Goal: Use online tool/utility: Utilize a website feature to perform a specific function

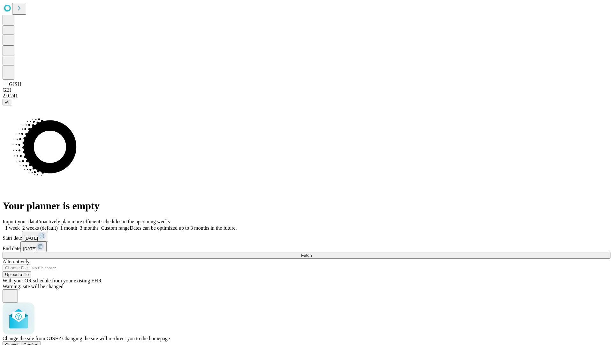
click at [39, 342] on span "Confirm" at bounding box center [31, 344] width 15 height 5
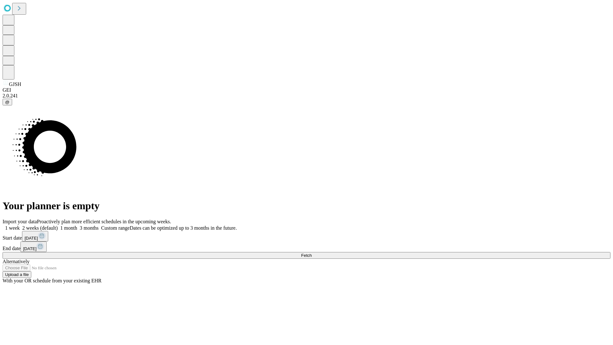
click at [58, 225] on label "2 weeks (default)" at bounding box center [39, 227] width 38 height 5
click at [311, 253] on span "Fetch" at bounding box center [306, 255] width 11 height 5
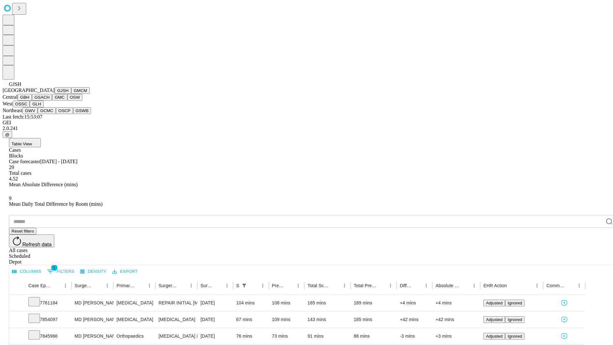
click at [71, 94] on button "GMCM" at bounding box center [80, 90] width 19 height 7
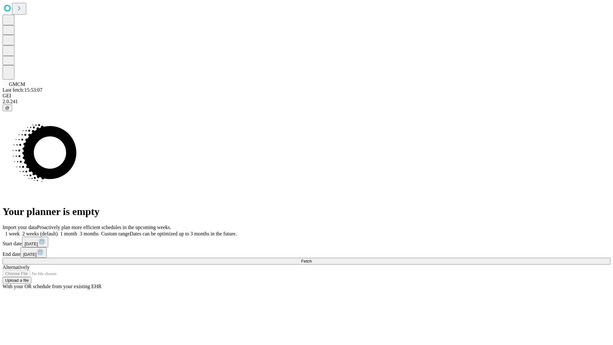
click at [58, 231] on label "2 weeks (default)" at bounding box center [39, 233] width 38 height 5
click at [311, 258] on span "Fetch" at bounding box center [306, 260] width 11 height 5
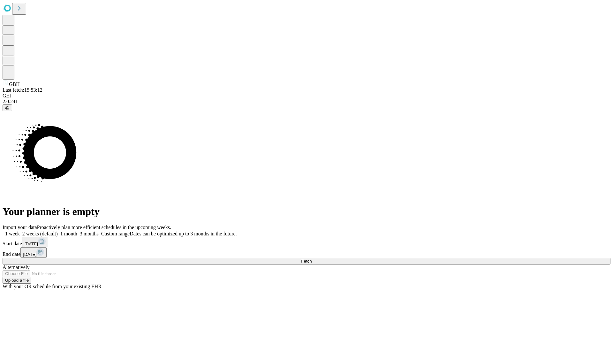
click at [58, 231] on label "2 weeks (default)" at bounding box center [39, 233] width 38 height 5
click at [311, 258] on span "Fetch" at bounding box center [306, 260] width 11 height 5
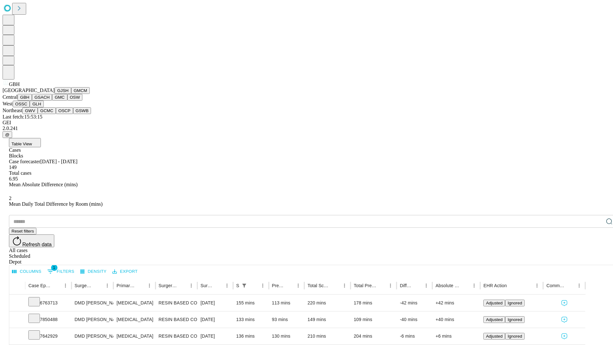
click at [49, 100] on button "GSACH" at bounding box center [42, 97] width 20 height 7
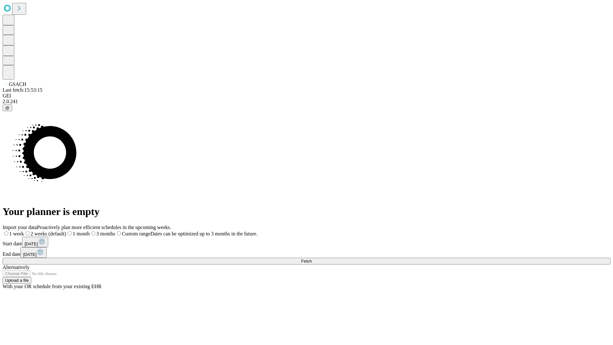
click at [66, 231] on label "2 weeks (default)" at bounding box center [45, 233] width 42 height 5
click at [311, 258] on span "Fetch" at bounding box center [306, 260] width 11 height 5
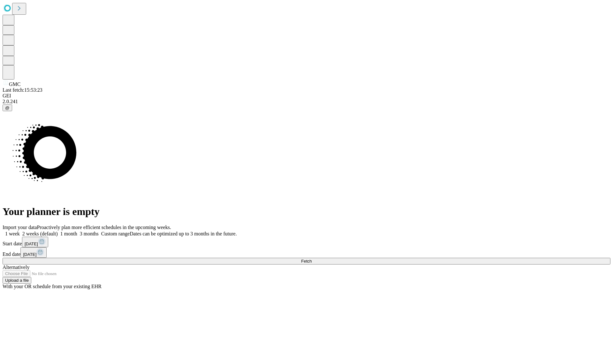
click at [58, 231] on label "2 weeks (default)" at bounding box center [39, 233] width 38 height 5
click at [311, 258] on span "Fetch" at bounding box center [306, 260] width 11 height 5
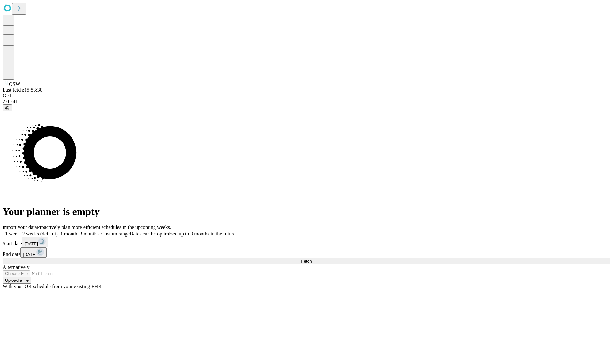
click at [311, 258] on span "Fetch" at bounding box center [306, 260] width 11 height 5
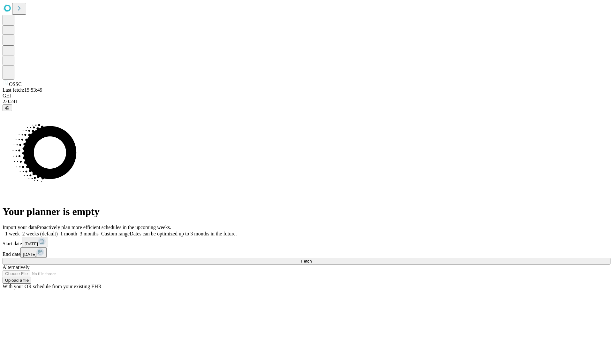
click at [58, 231] on label "2 weeks (default)" at bounding box center [39, 233] width 38 height 5
click at [311, 258] on span "Fetch" at bounding box center [306, 260] width 11 height 5
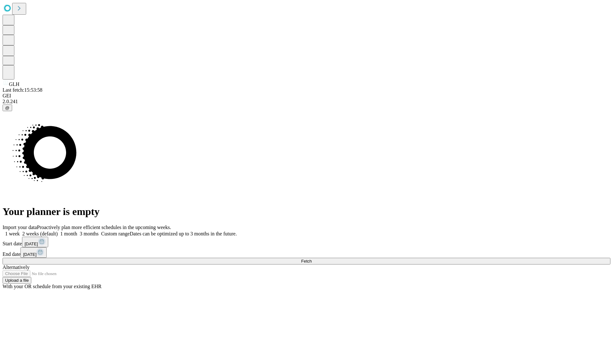
click at [58, 231] on label "2 weeks (default)" at bounding box center [39, 233] width 38 height 5
click at [311, 258] on span "Fetch" at bounding box center [306, 260] width 11 height 5
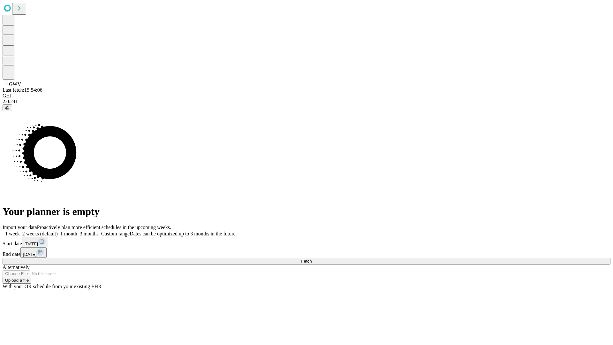
click at [58, 231] on label "2 weeks (default)" at bounding box center [39, 233] width 38 height 5
click at [311, 258] on span "Fetch" at bounding box center [306, 260] width 11 height 5
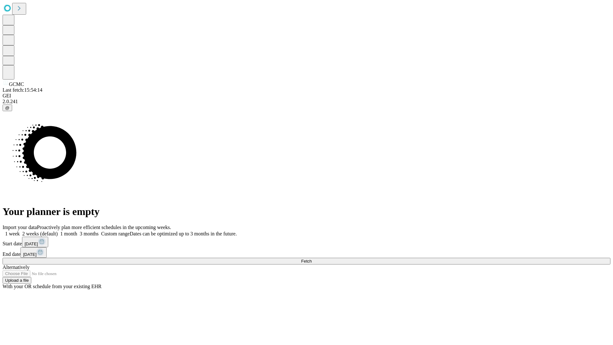
click at [58, 231] on label "2 weeks (default)" at bounding box center [39, 233] width 38 height 5
click at [311, 258] on span "Fetch" at bounding box center [306, 260] width 11 height 5
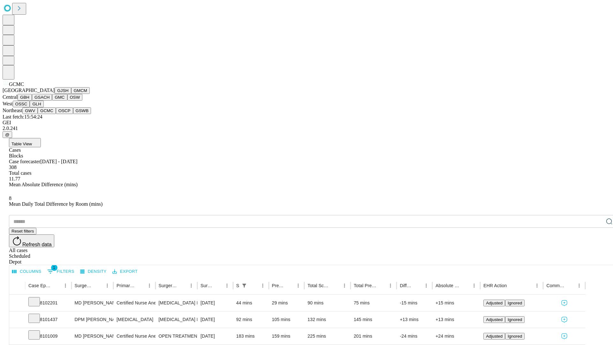
click at [56, 114] on button "OSCP" at bounding box center [64, 110] width 17 height 7
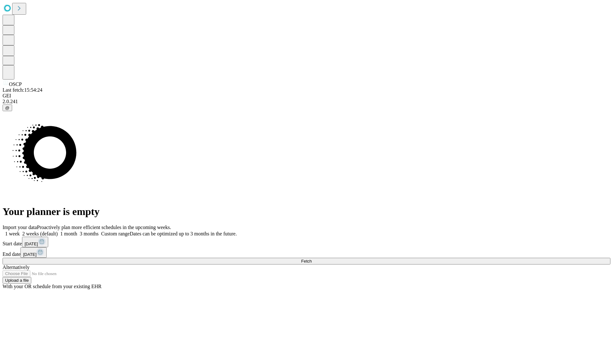
click at [58, 231] on label "2 weeks (default)" at bounding box center [39, 233] width 38 height 5
click at [311, 258] on span "Fetch" at bounding box center [306, 260] width 11 height 5
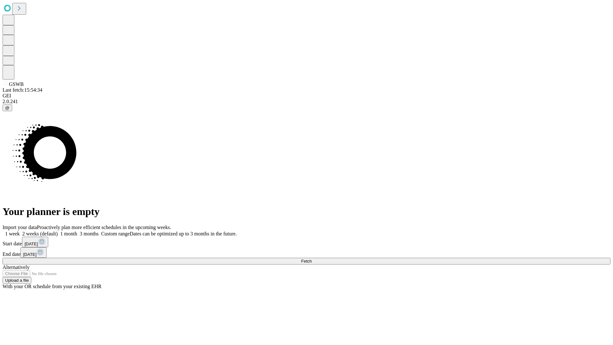
click at [58, 231] on label "2 weeks (default)" at bounding box center [39, 233] width 38 height 5
click at [311, 258] on span "Fetch" at bounding box center [306, 260] width 11 height 5
